Goal: Check status: Check status

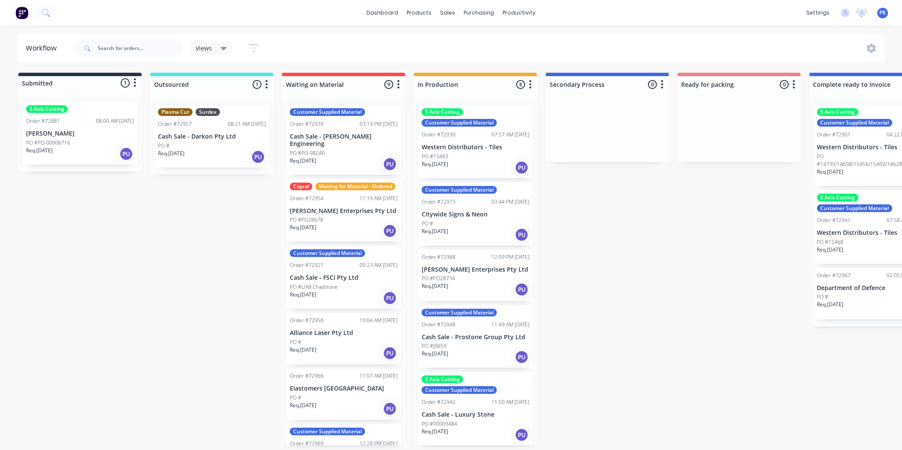
click at [473, 219] on div "Customer Supplied Material Order #72973 03:44 PM [DATE] Citywide Signs & Neon P…" at bounding box center [475, 214] width 115 height 63
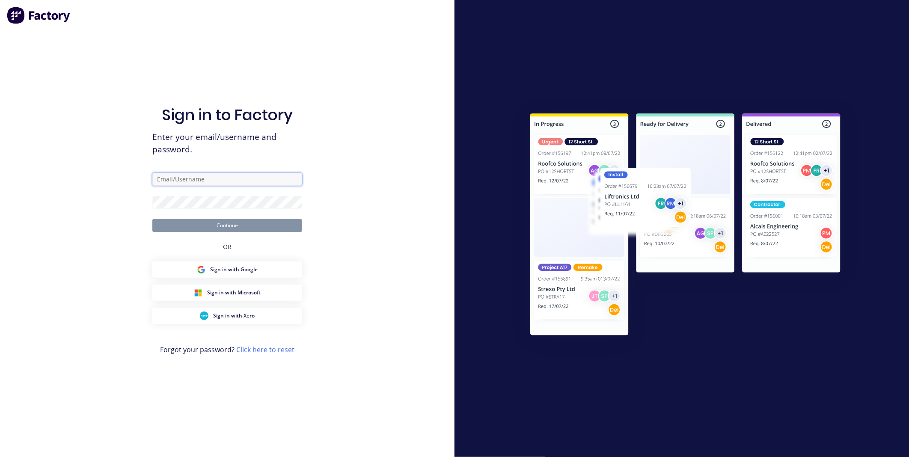
type input "[PERSON_NAME][EMAIL_ADDRESS][DOMAIN_NAME][PERSON_NAME]"
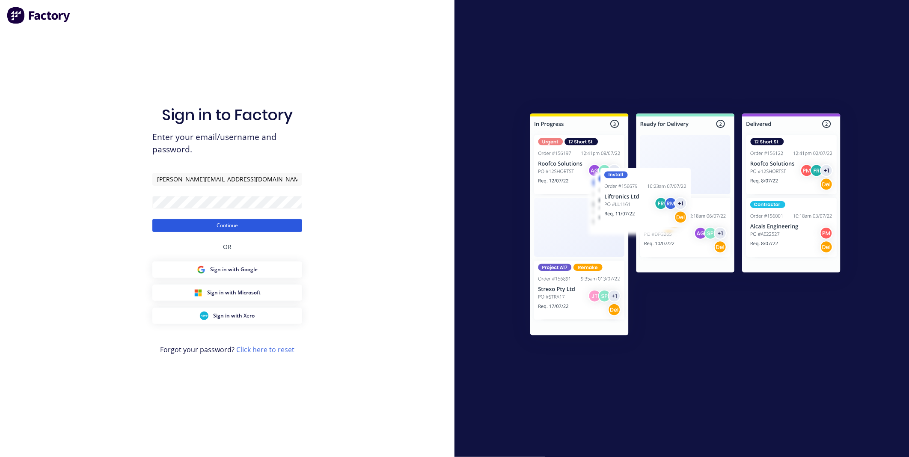
click at [274, 226] on button "Continue" at bounding box center [227, 225] width 150 height 13
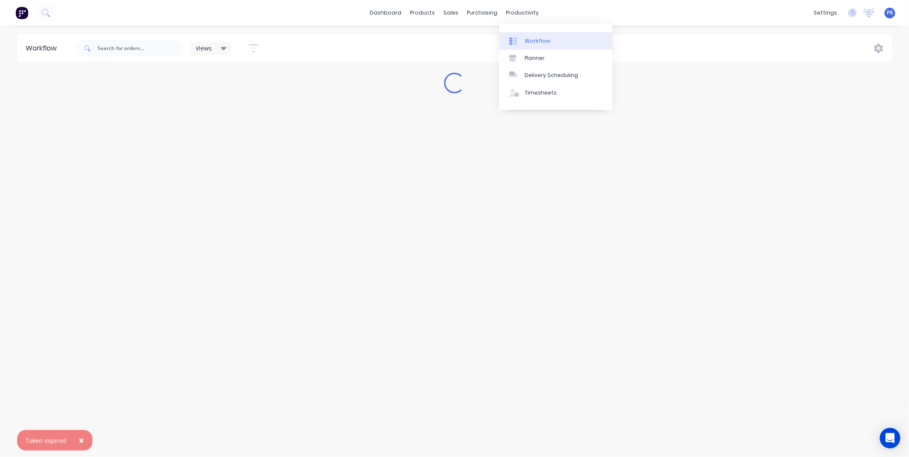
click at [542, 40] on div "Workflow" at bounding box center [538, 41] width 26 height 8
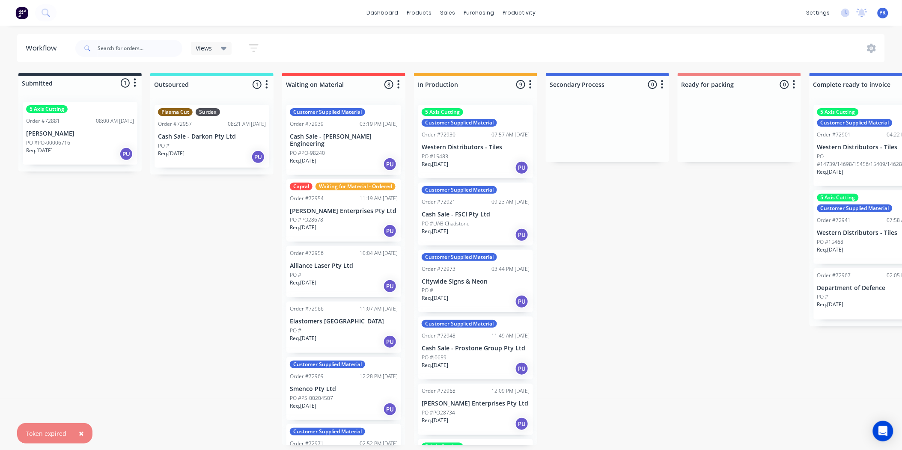
click at [477, 290] on div "PO #" at bounding box center [476, 291] width 108 height 8
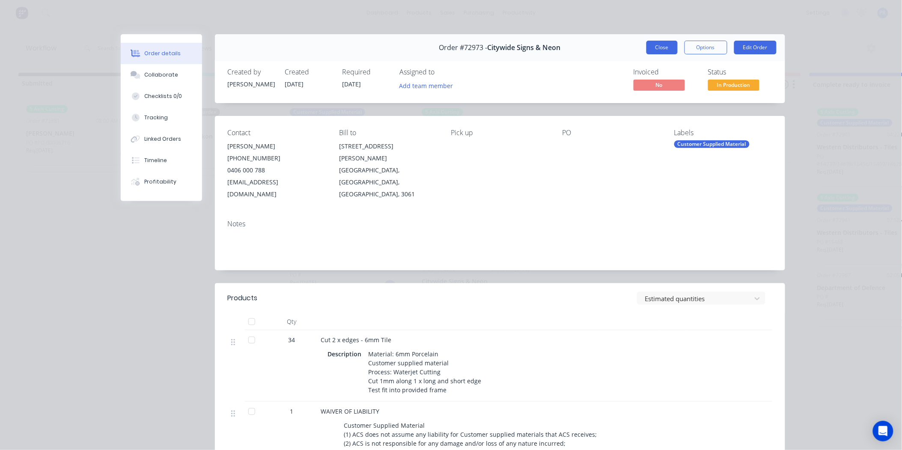
click at [660, 45] on button "Close" at bounding box center [661, 48] width 31 height 14
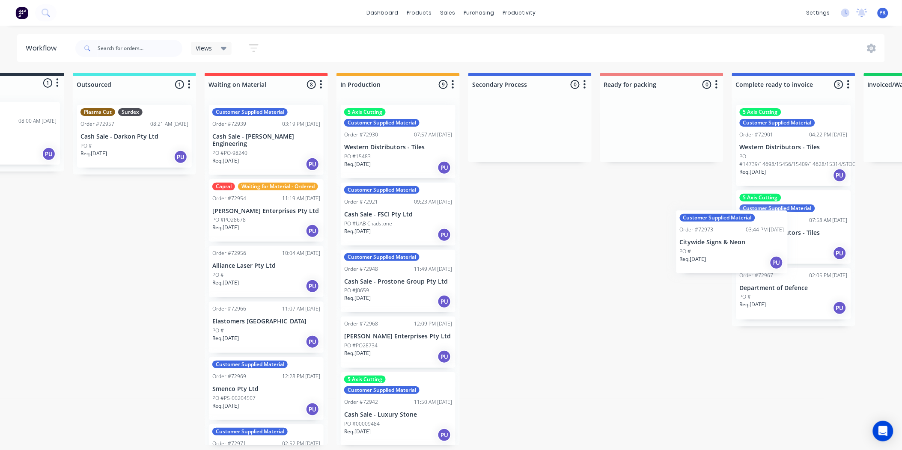
scroll to position [0, 84]
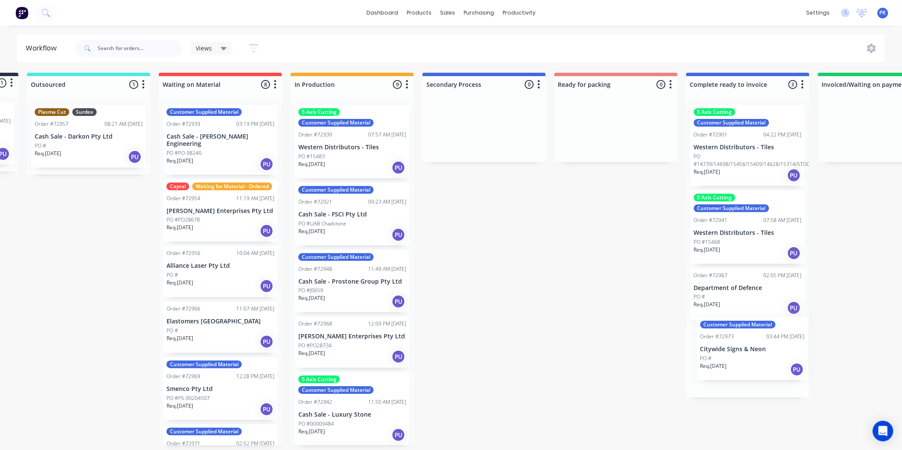
drag, startPoint x: 467, startPoint y: 295, endPoint x: 743, endPoint y: 341, distance: 279.6
click at [745, 343] on div "Submitted 1 Status colour #273444 hex #273444 Save Cancel Summaries Total order…" at bounding box center [646, 259] width 1552 height 373
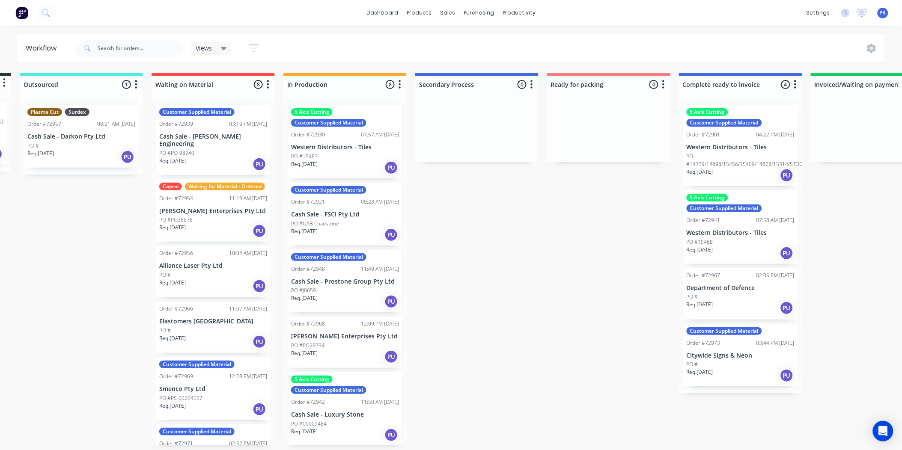
scroll to position [0, 131]
click at [582, 295] on div "Submitted 1 Status colour #273444 hex #273444 Save Cancel Summaries Total order…" at bounding box center [639, 259] width 1552 height 373
